Goal: Understand process/instructions

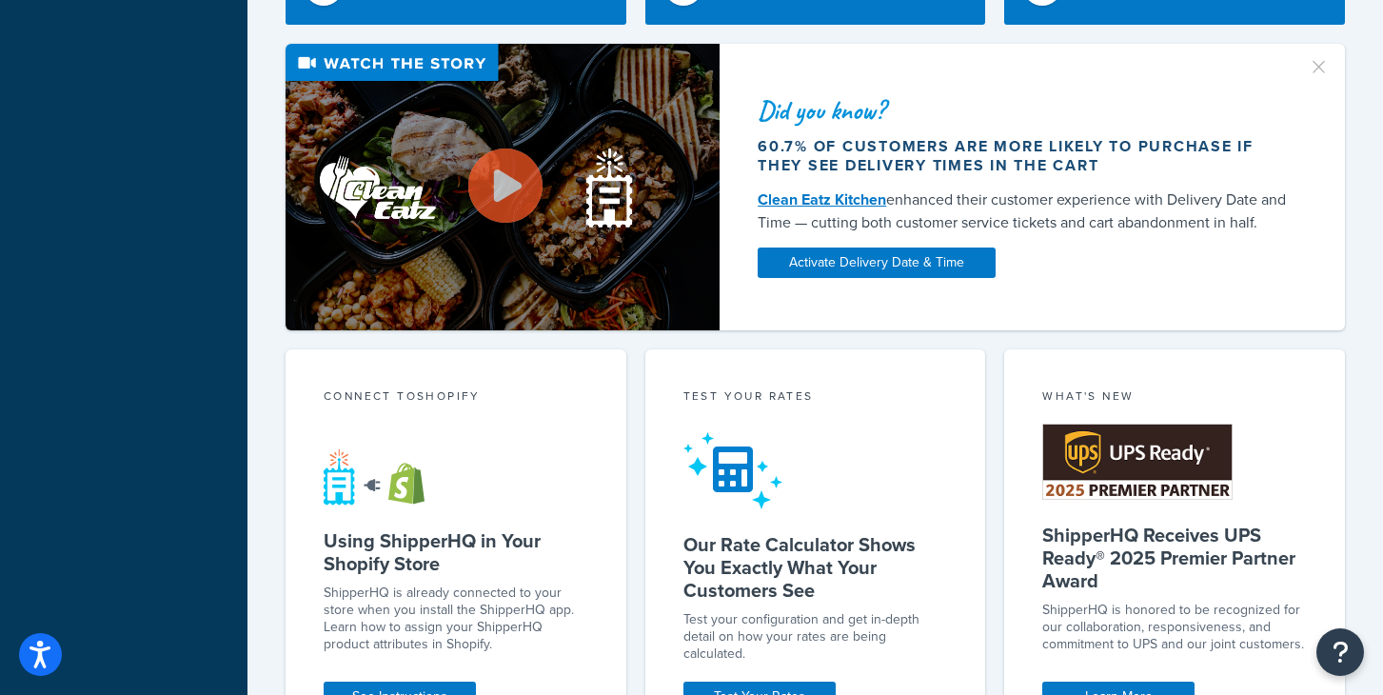
scroll to position [724, 0]
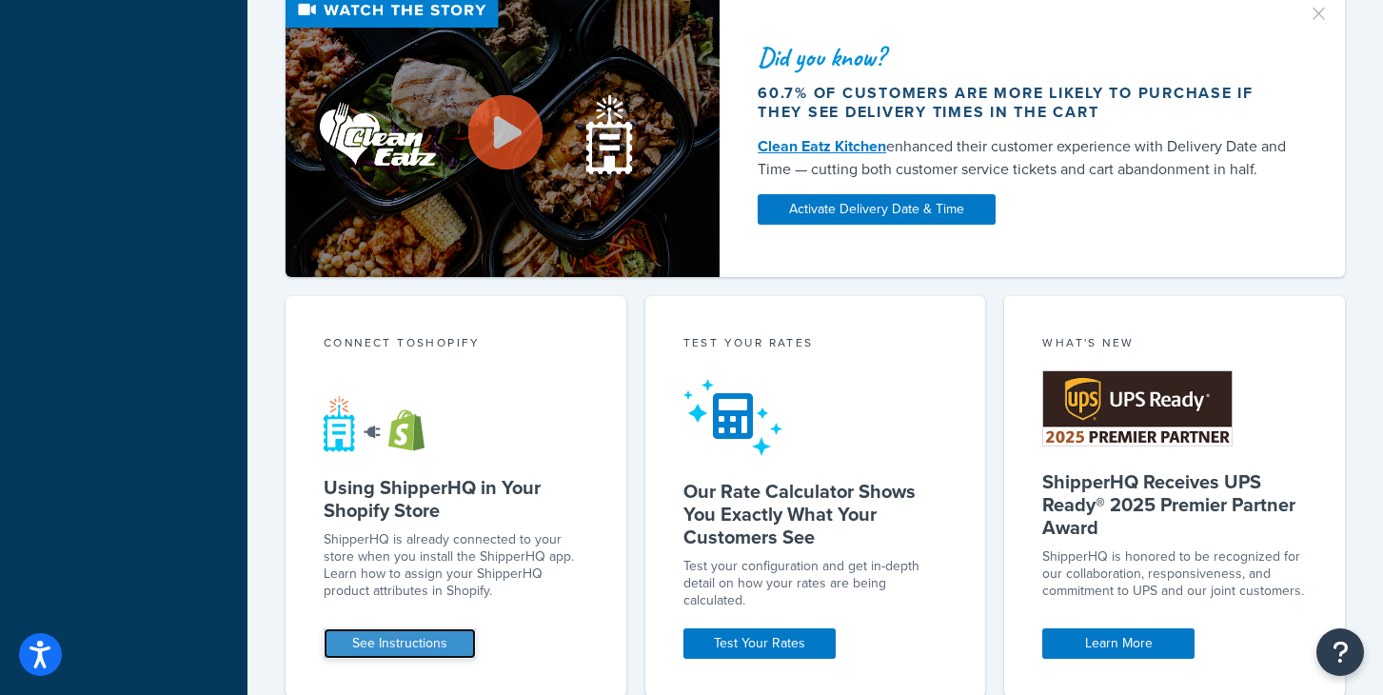
click at [379, 644] on link "See Instructions" at bounding box center [400, 643] width 152 height 30
